Goal: Find specific page/section: Find specific page/section

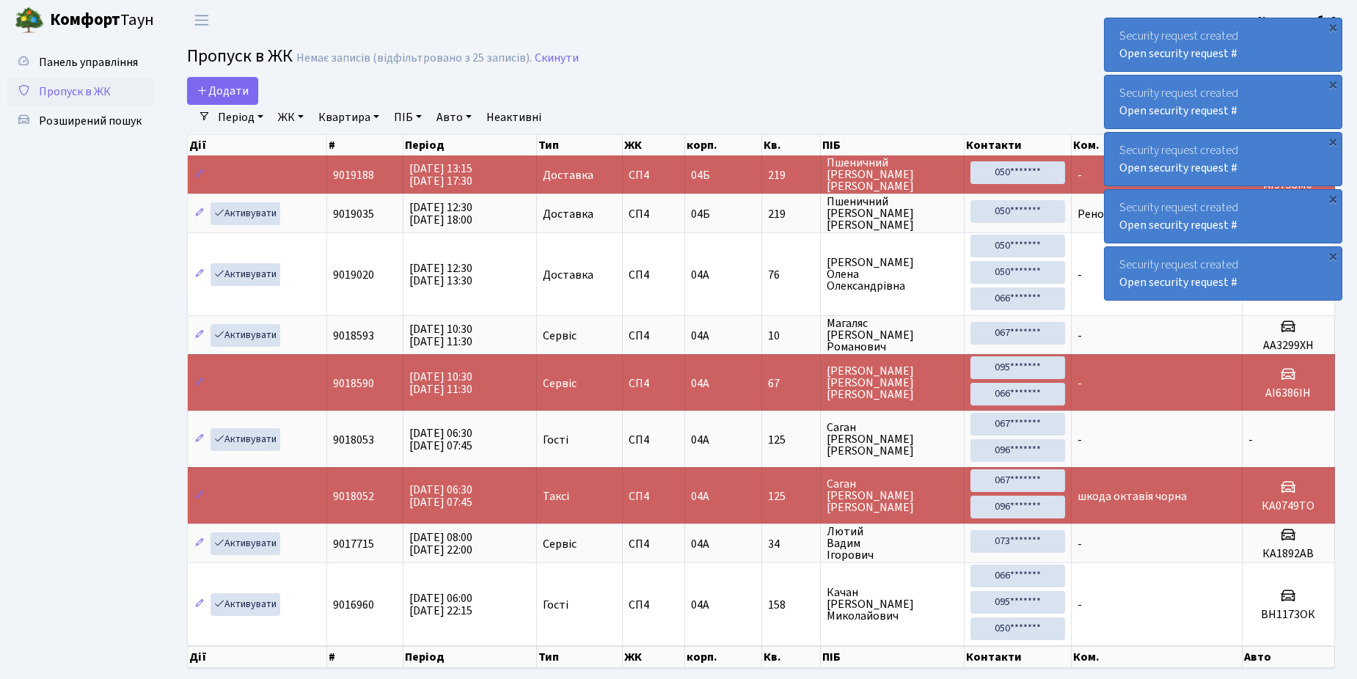
select select "25"
click at [101, 117] on span "Розширений пошук" at bounding box center [90, 121] width 103 height 16
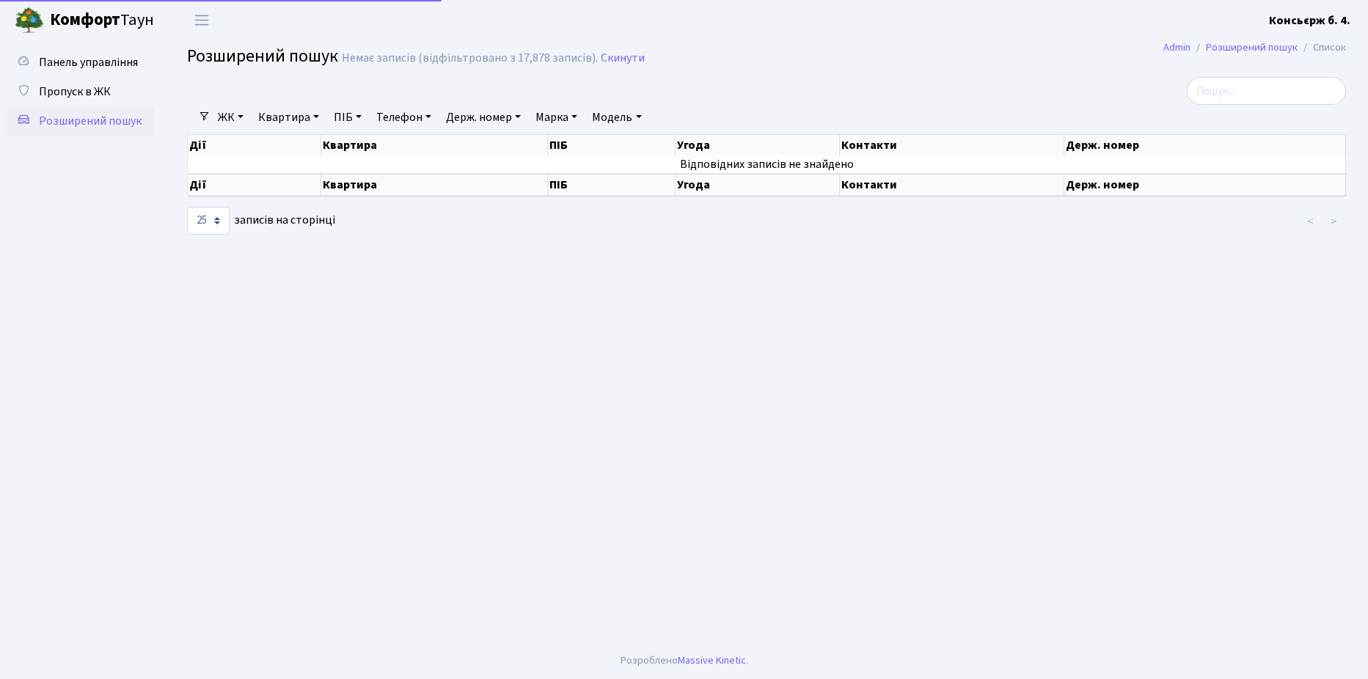
select select "25"
click at [84, 95] on span "Пропуск в ЖК" at bounding box center [75, 92] width 72 height 16
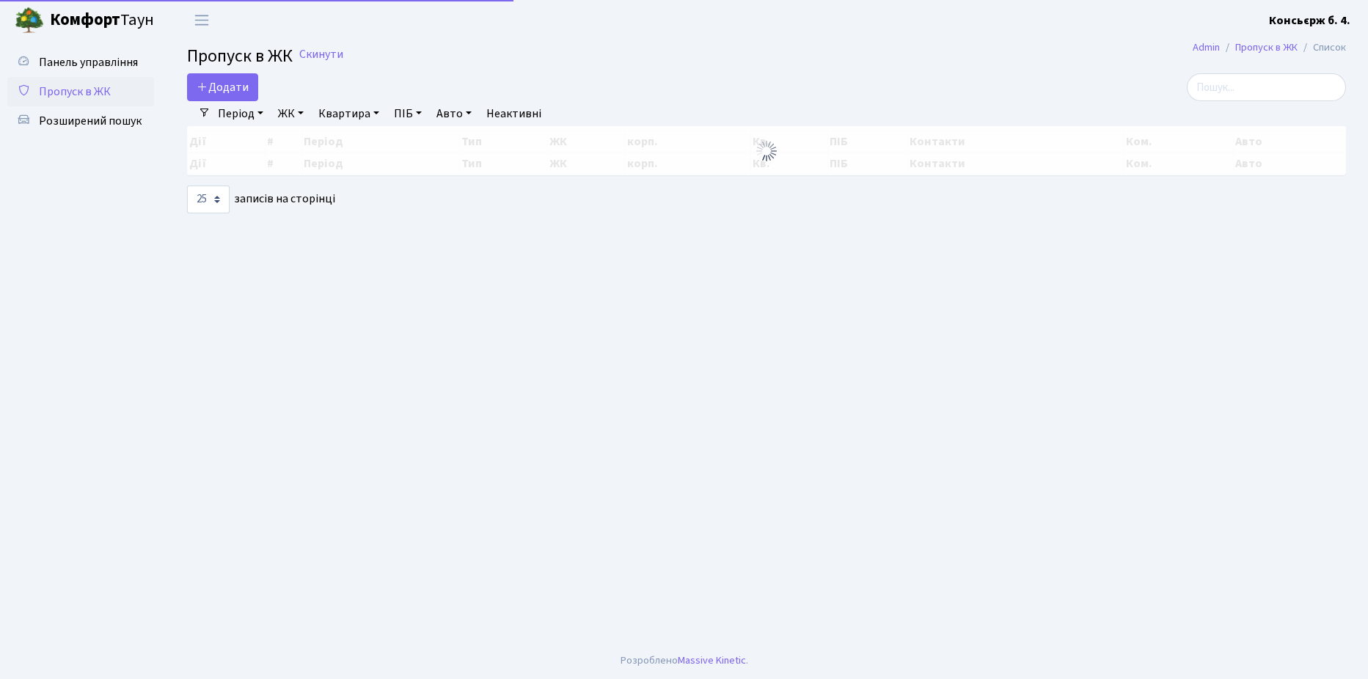
select select "25"
